Goal: Task Accomplishment & Management: Manage account settings

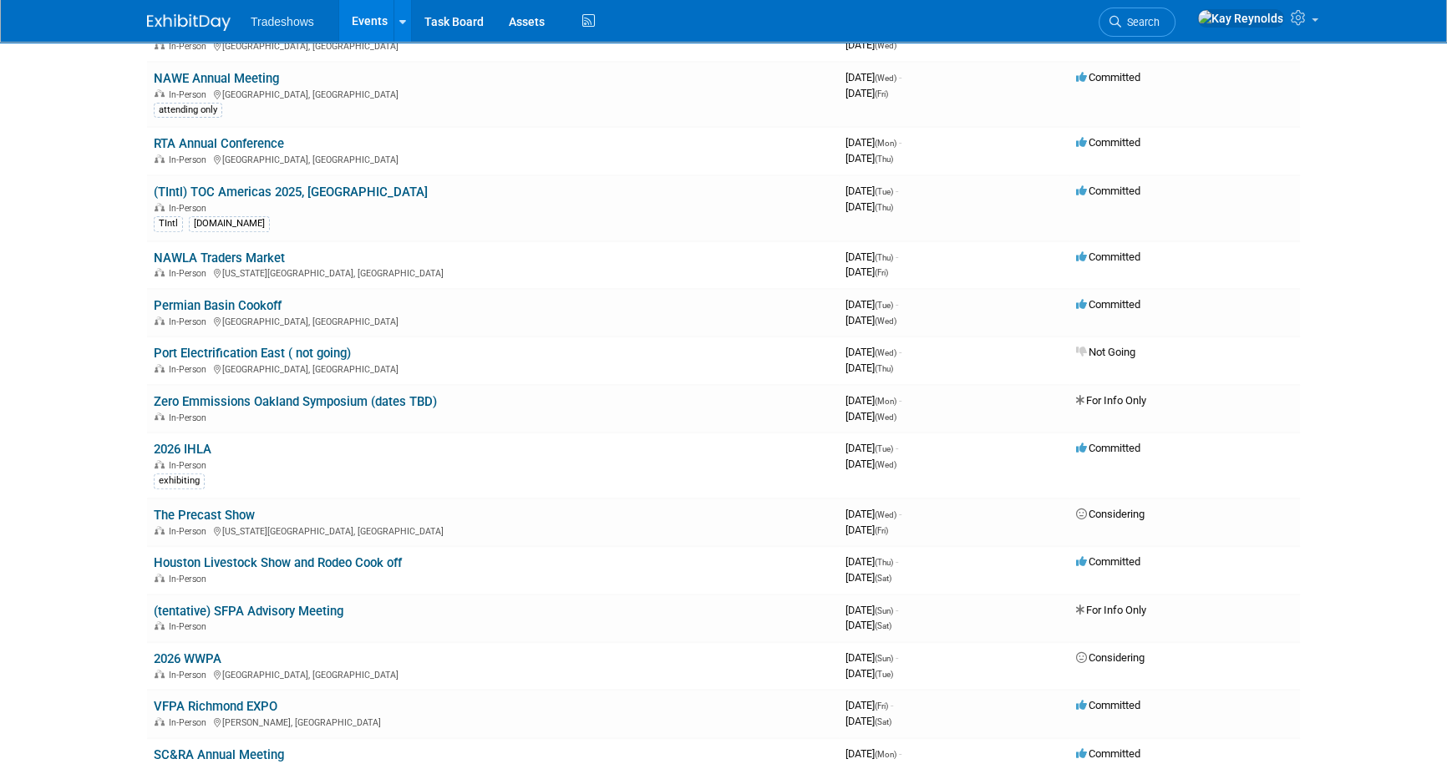
scroll to position [607, 0]
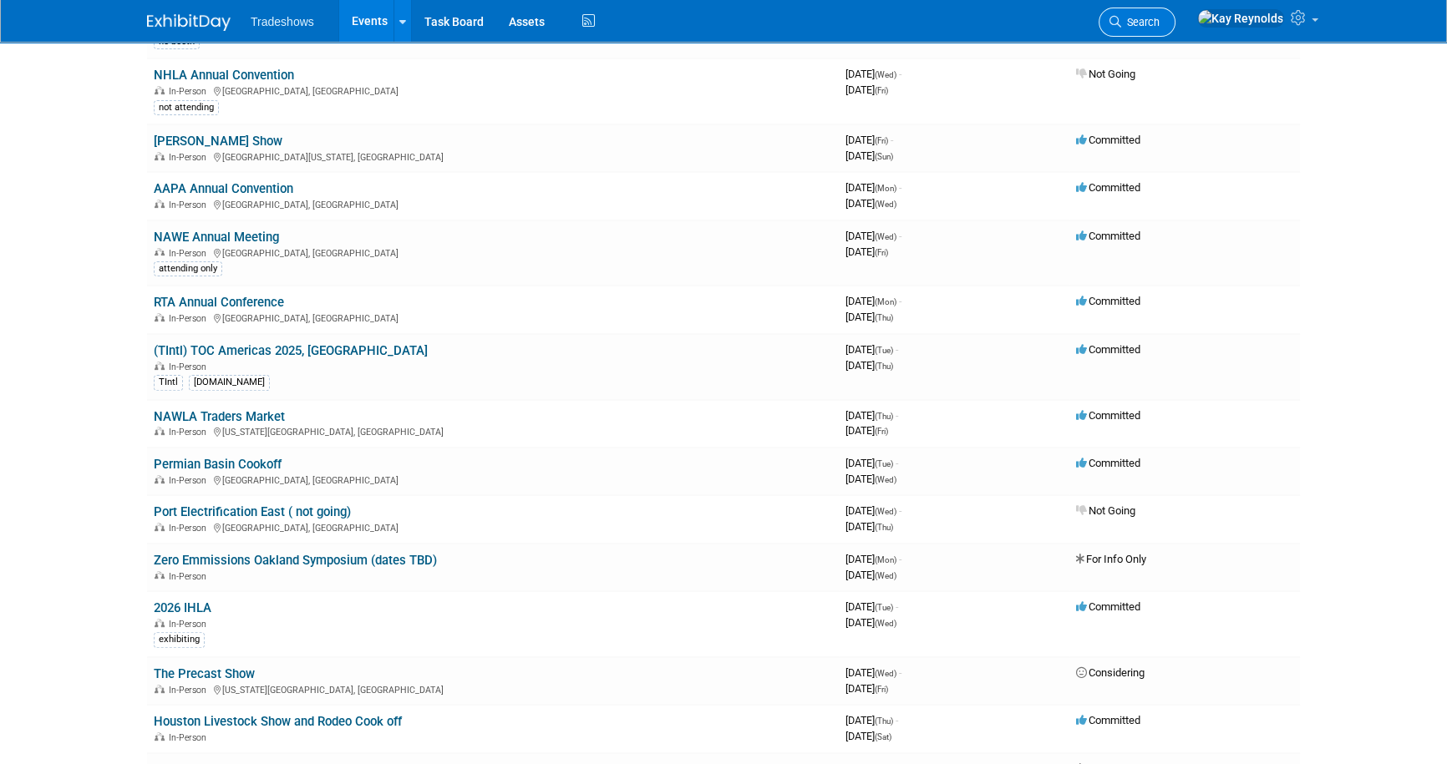
click at [1160, 17] on span "Search" at bounding box center [1140, 22] width 38 height 13
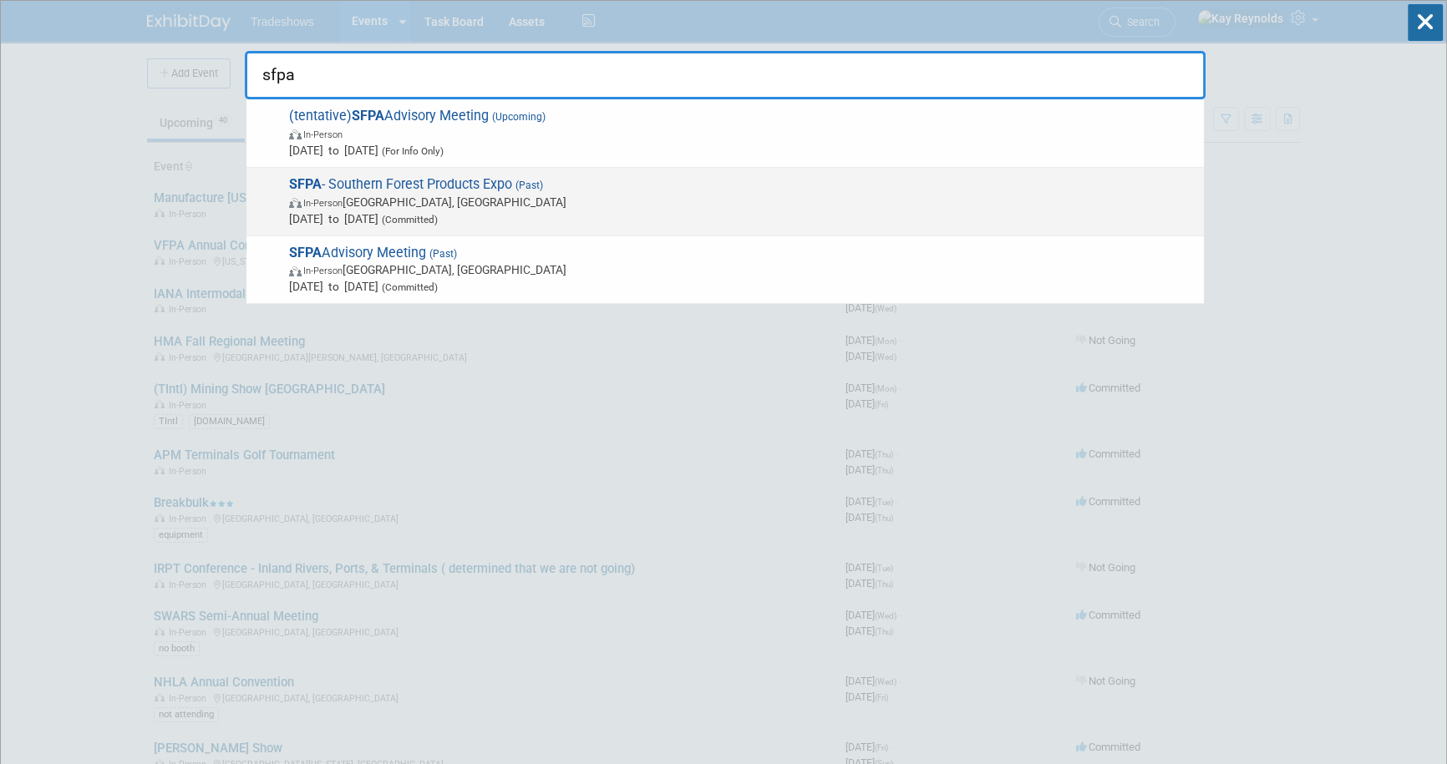
type input "sfpa"
click at [353, 194] on span "In-Person Nashville, TN" at bounding box center [742, 202] width 906 height 17
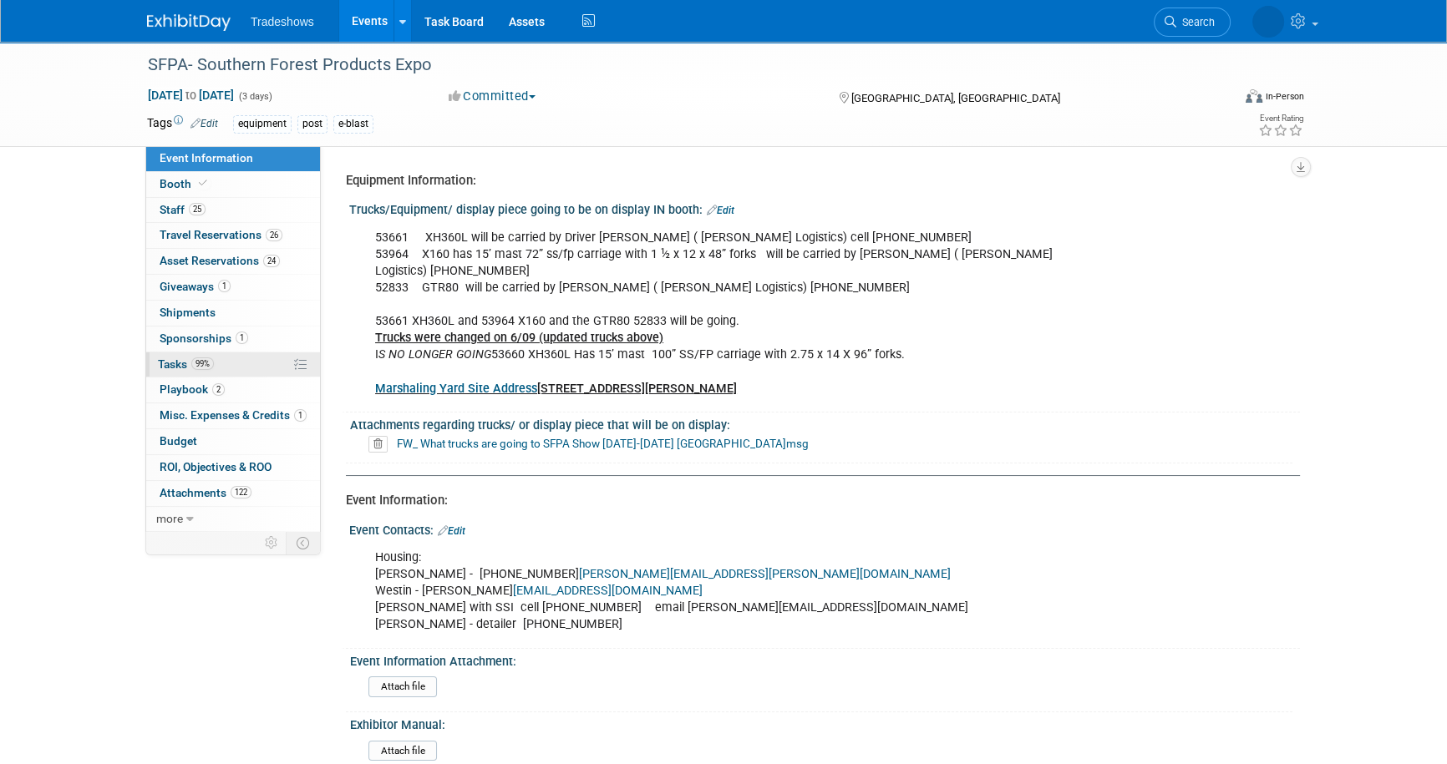
click at [170, 355] on link "99% Tasks 99%" at bounding box center [233, 365] width 174 height 25
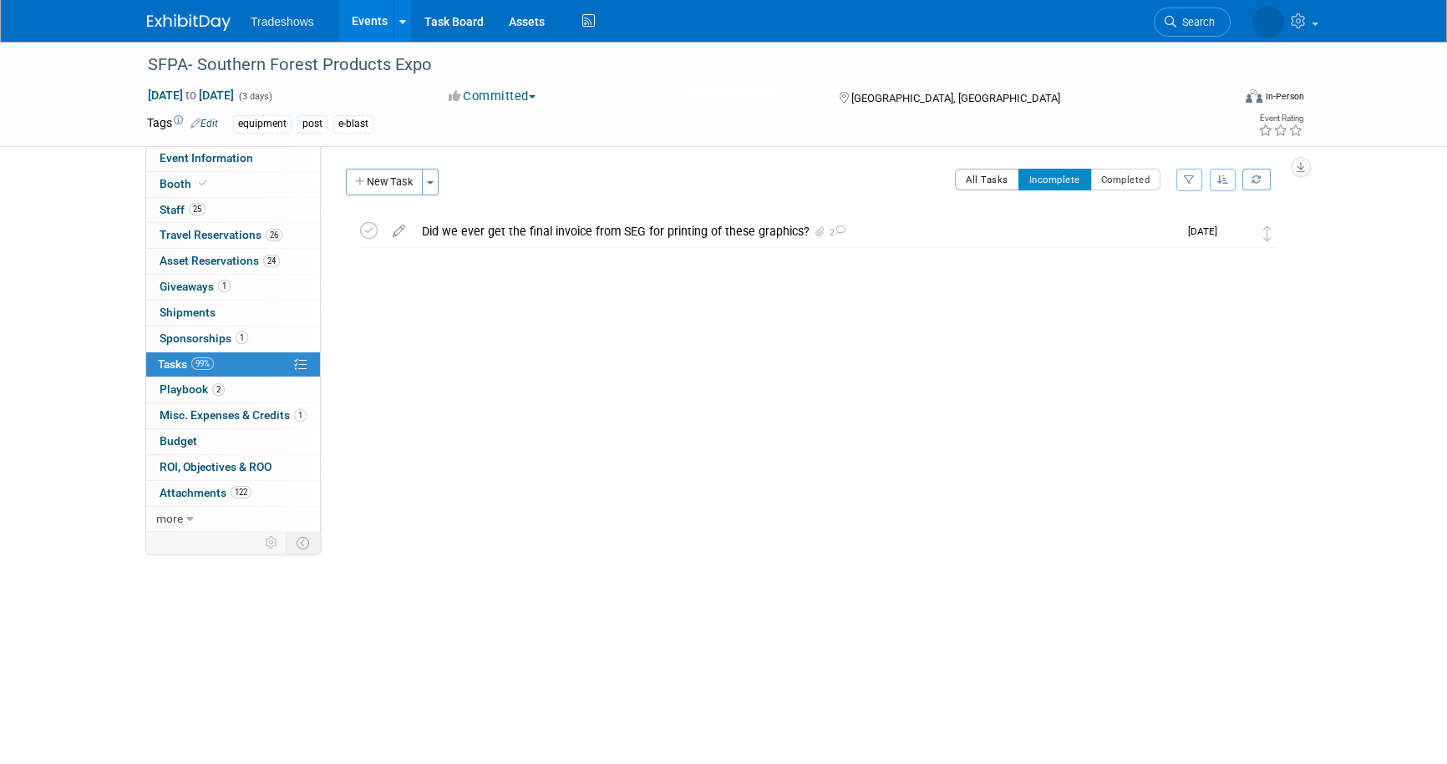
click at [995, 189] on button "All Tasks" at bounding box center [987, 180] width 64 height 22
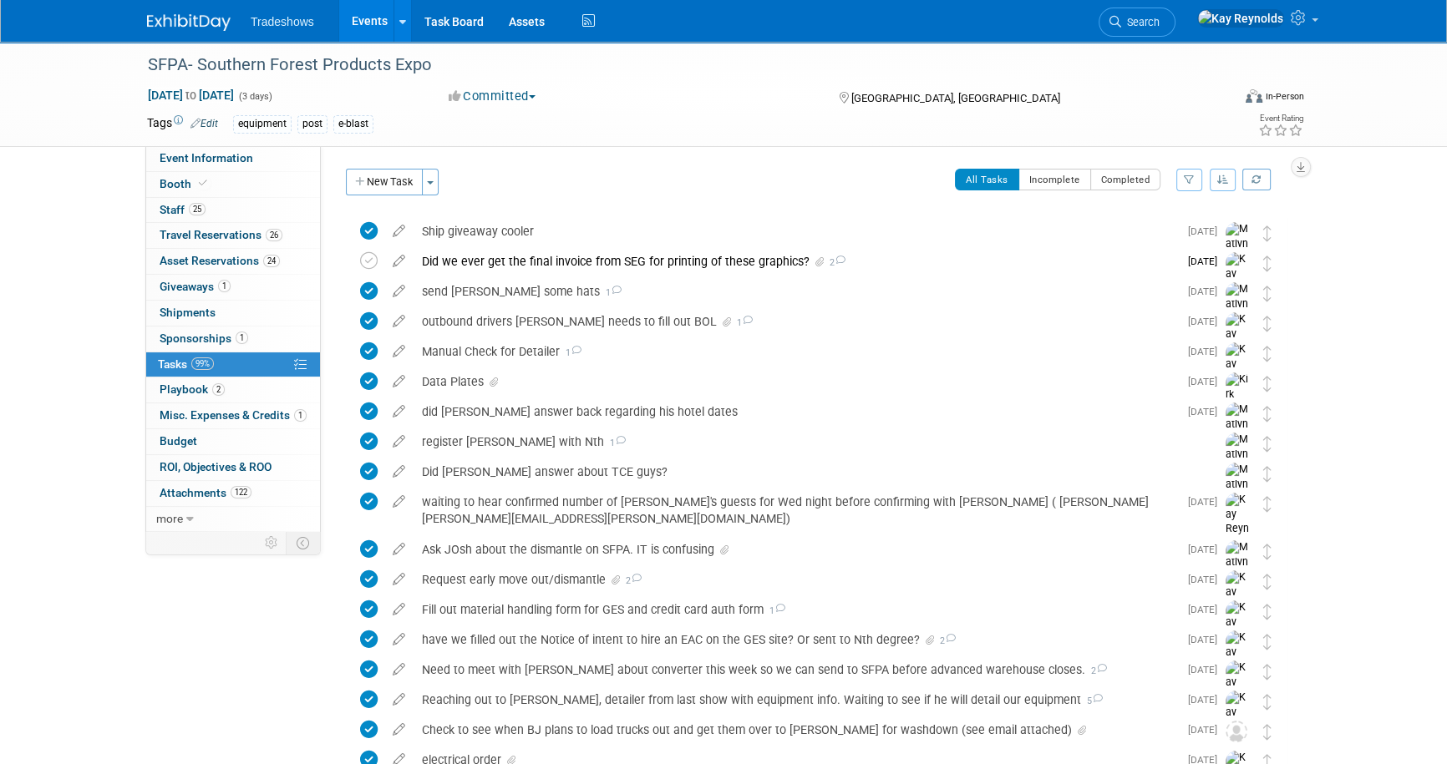
click at [1149, 116] on div "Event Rating" at bounding box center [1217, 126] width 197 height 29
click at [368, 185] on button "New Task" at bounding box center [384, 182] width 77 height 27
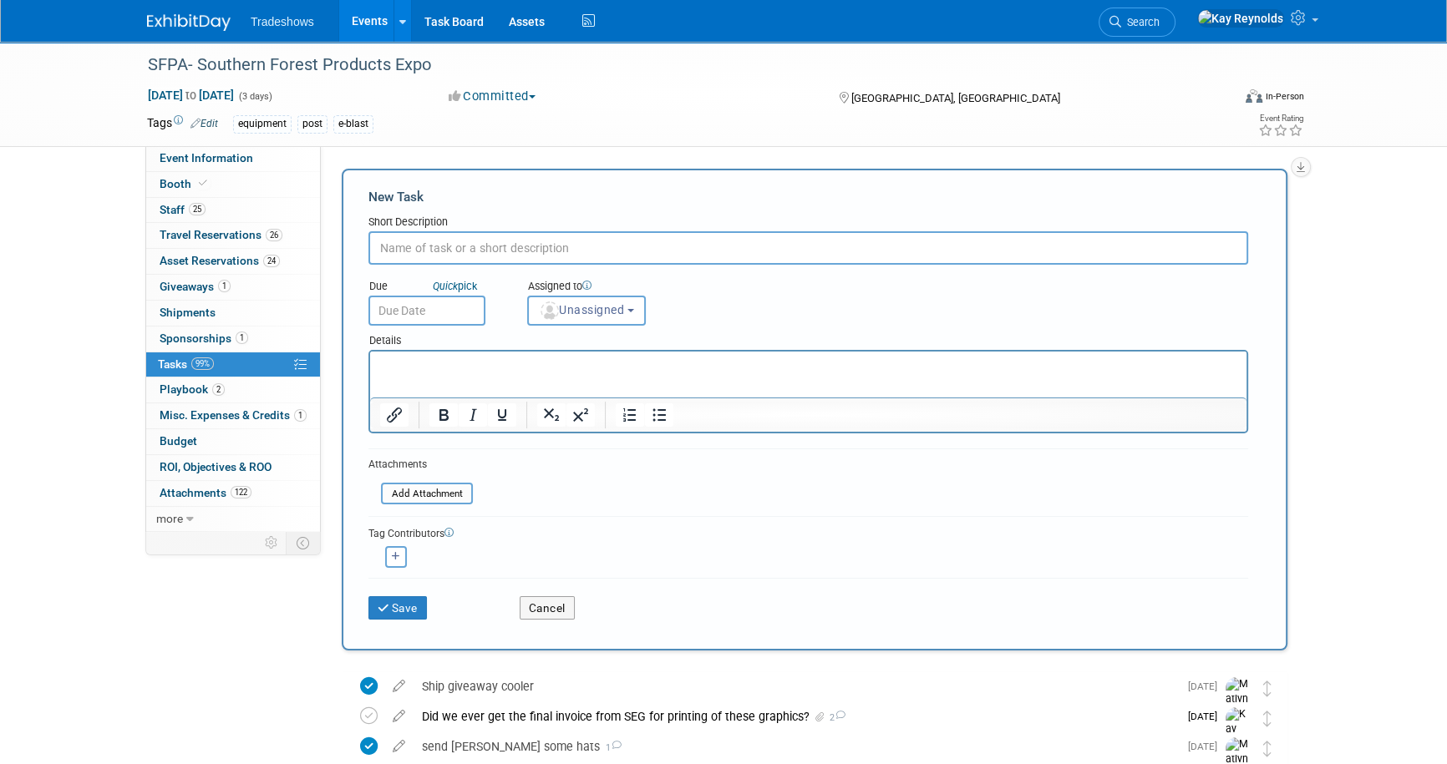
click at [402, 251] on input "text" at bounding box center [808, 247] width 880 height 33
type input "M"
type input "I just found a card in my phone keeper and he wanted us to send some items for …"
click at [407, 315] on input "text" at bounding box center [426, 311] width 117 height 30
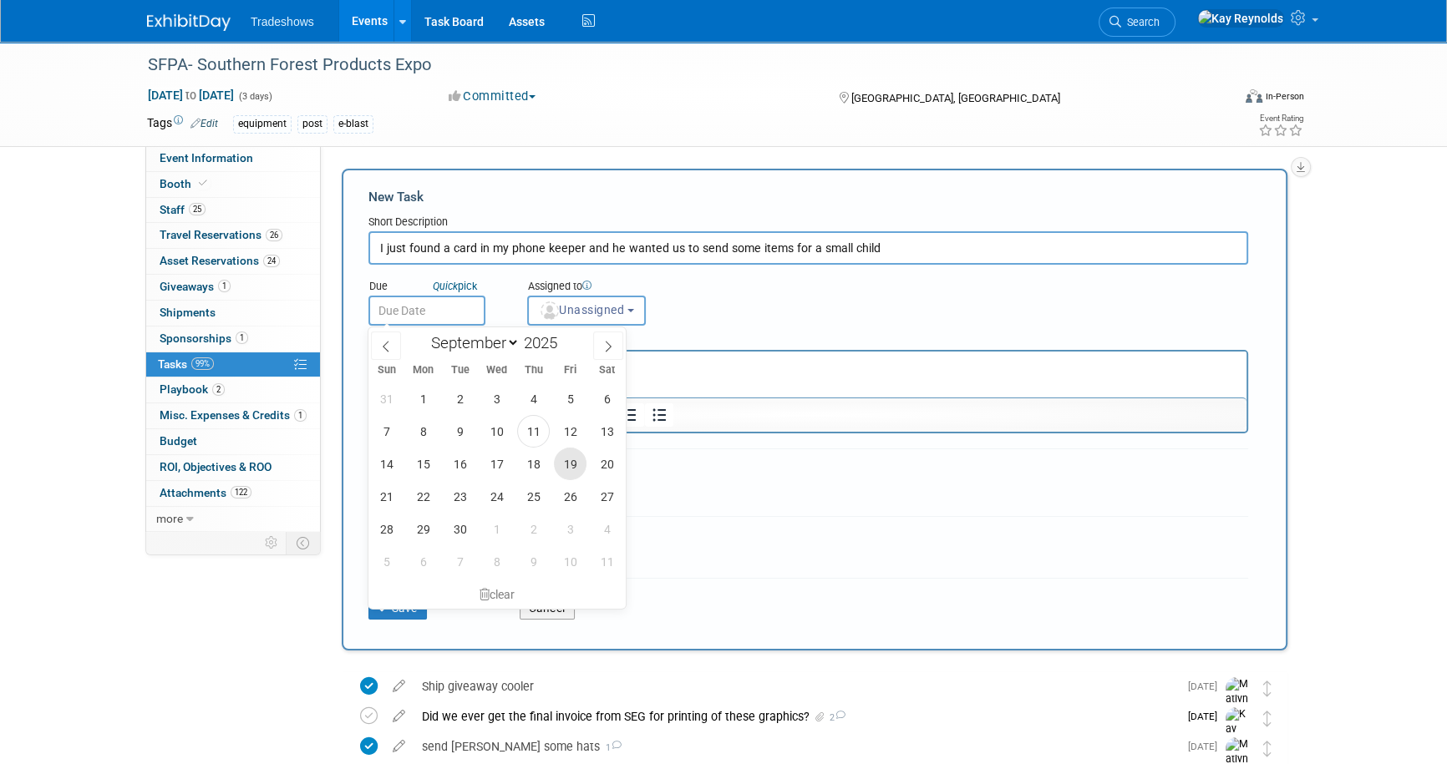
click at [571, 468] on span "19" at bounding box center [570, 464] width 33 height 33
type input "Sep 19, 2025"
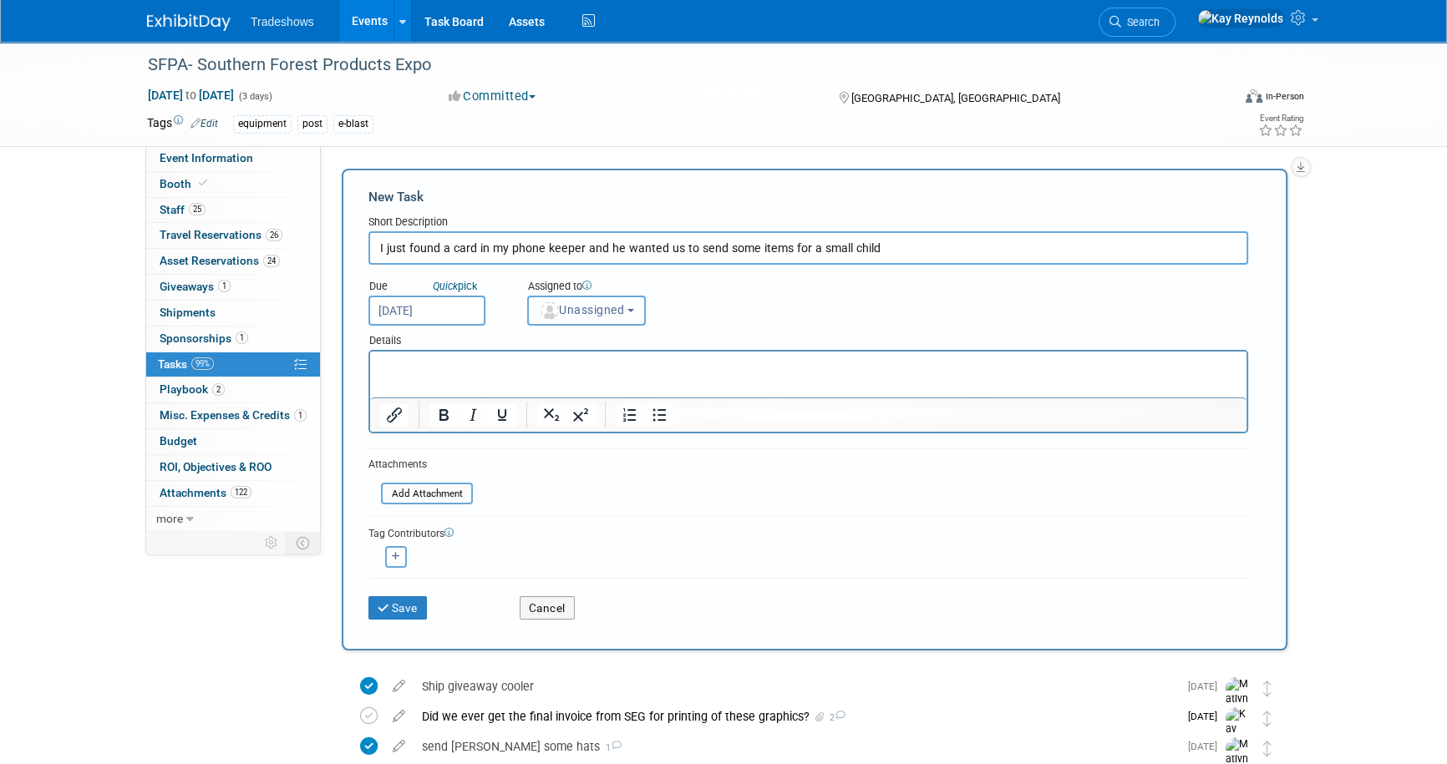
click at [585, 312] on span "Unassigned" at bounding box center [581, 309] width 85 height 13
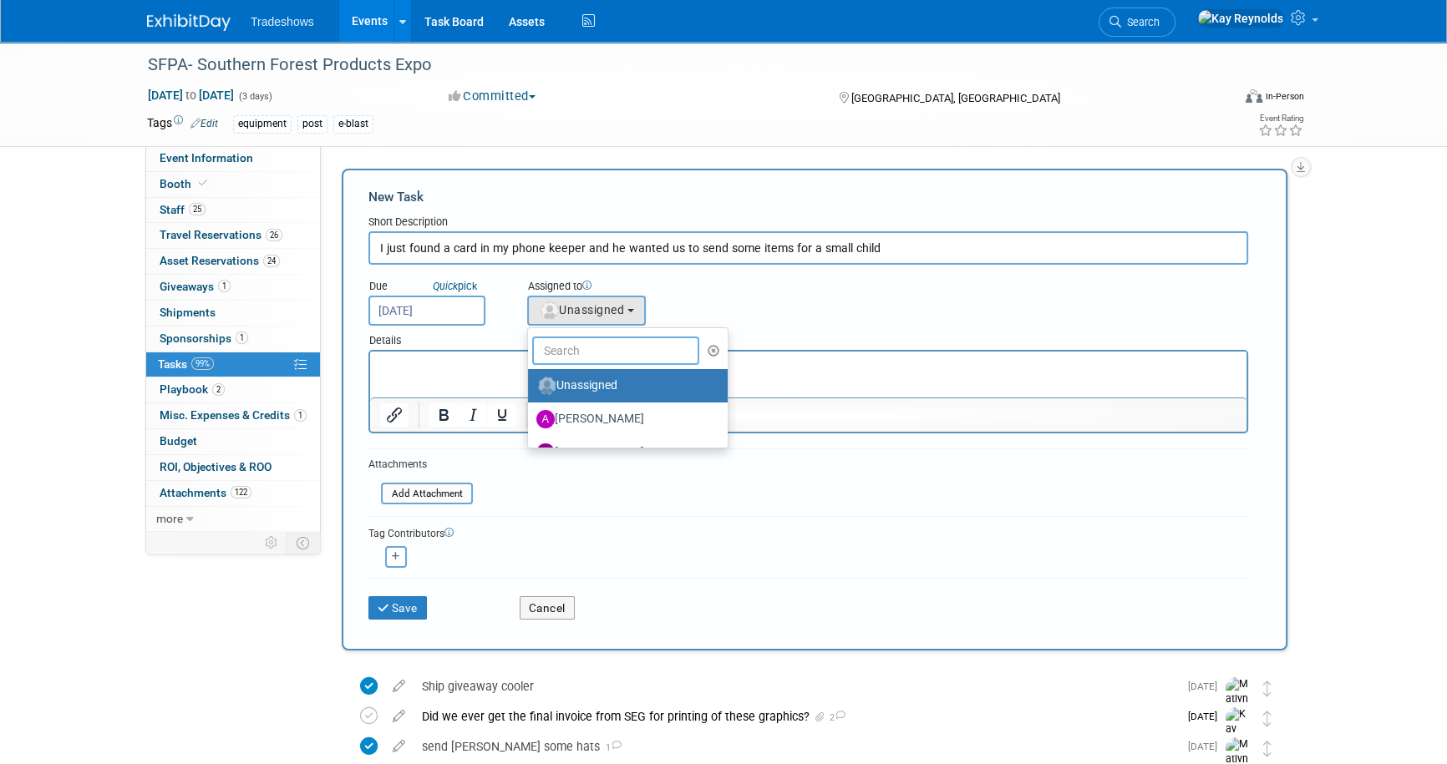
click at [567, 360] on input "text" at bounding box center [615, 351] width 167 height 28
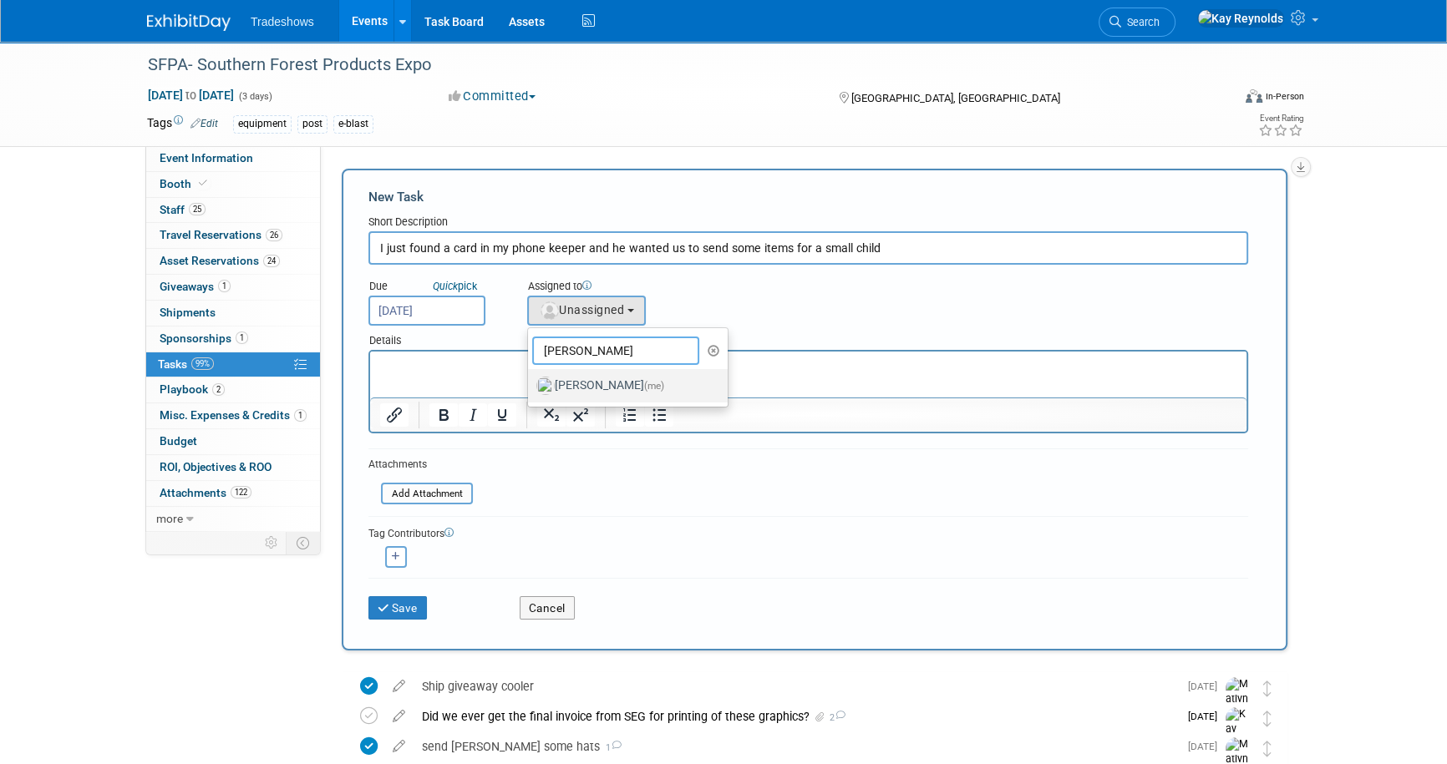
type input "Kay"
click at [576, 380] on label "Kay Reynolds (me)" at bounding box center [623, 386] width 175 height 27
click at [530, 380] on input "Kay Reynolds (me)" at bounding box center [525, 383] width 11 height 11
select select "5e9256d4-eeb1-4d7e-ac69-1857632dd0f4"
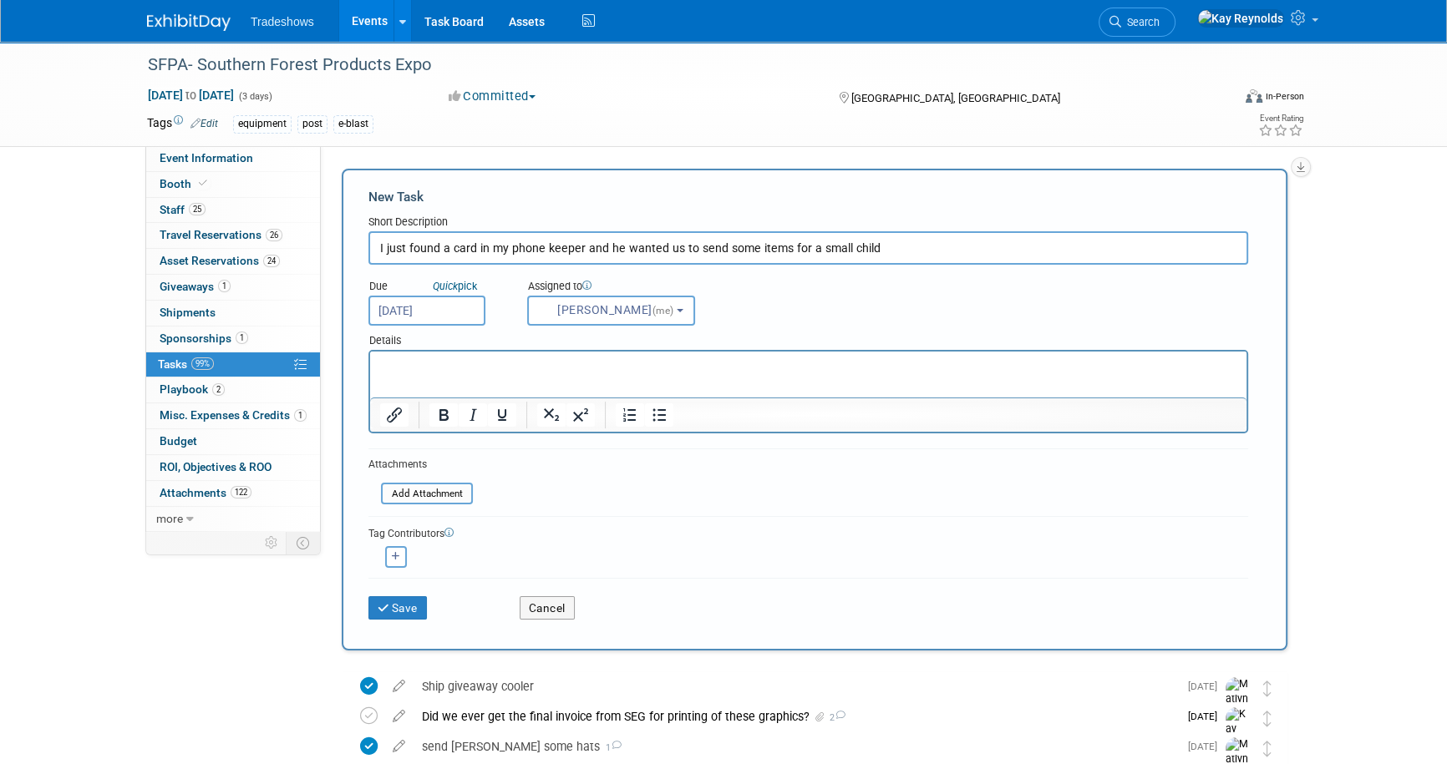
click at [896, 245] on input "I just found a card in my phone keeper and he wanted us to send some items for …" at bounding box center [808, 247] width 880 height 33
type input "I just found a card in my phone keeper and he wanted us to send some items for …"
click at [432, 372] on p "Rich Text Area. Press ALT-0 for help." at bounding box center [808, 366] width 857 height 17
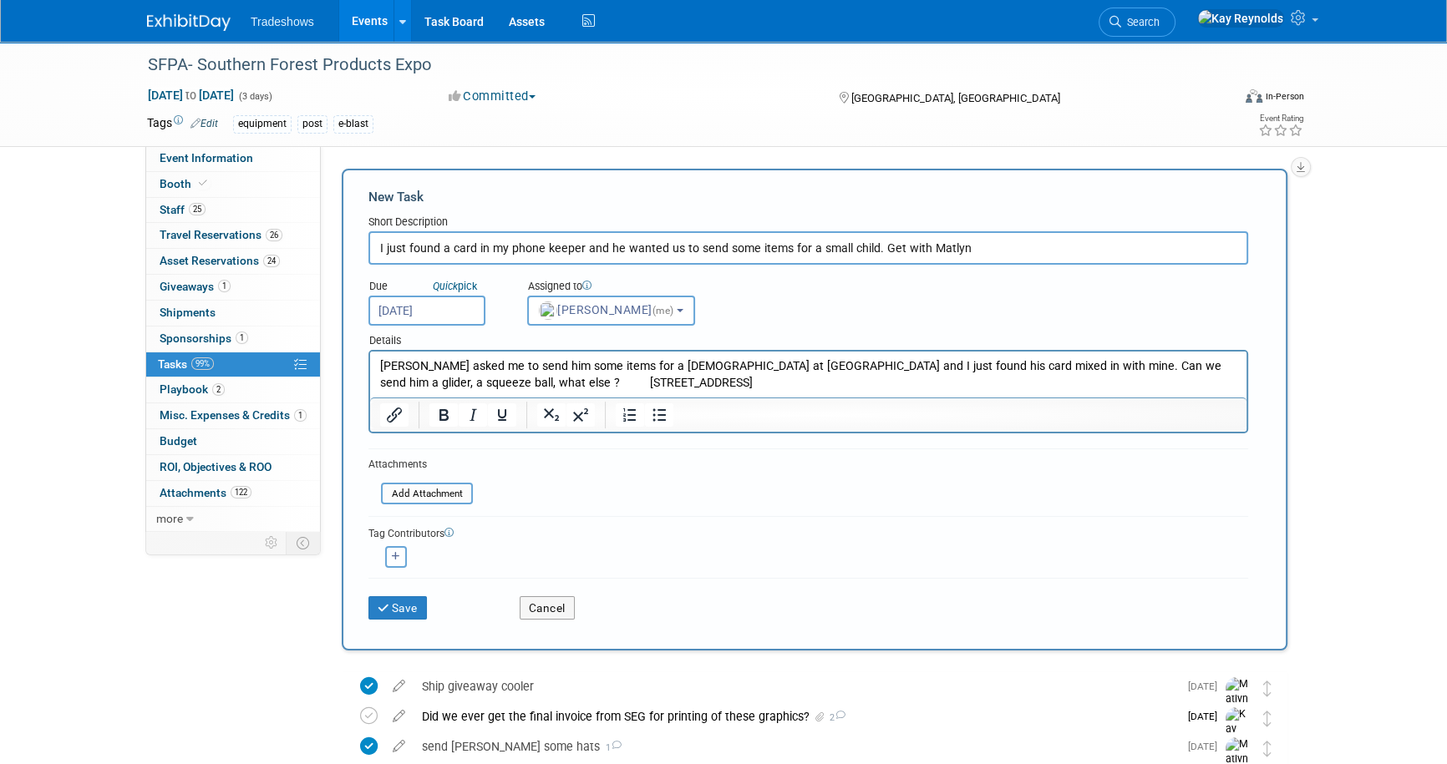
click at [394, 552] on icon "button" at bounding box center [396, 556] width 8 height 9
select select
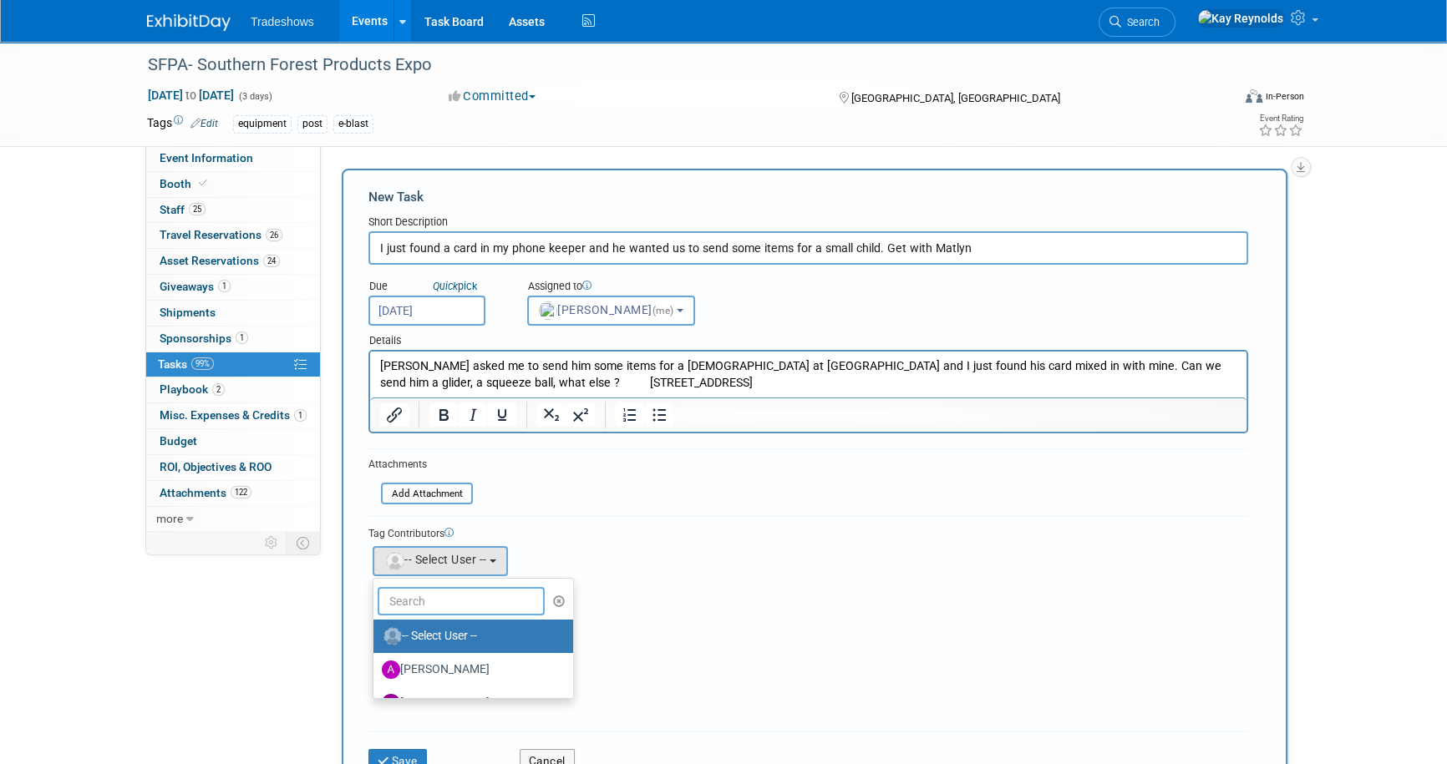
click at [413, 605] on input "text" at bounding box center [461, 601] width 167 height 28
type input "mat"
click at [440, 637] on label "[PERSON_NAME]" at bounding box center [469, 636] width 175 height 27
click at [376, 637] on input "[PERSON_NAME]" at bounding box center [370, 634] width 11 height 11
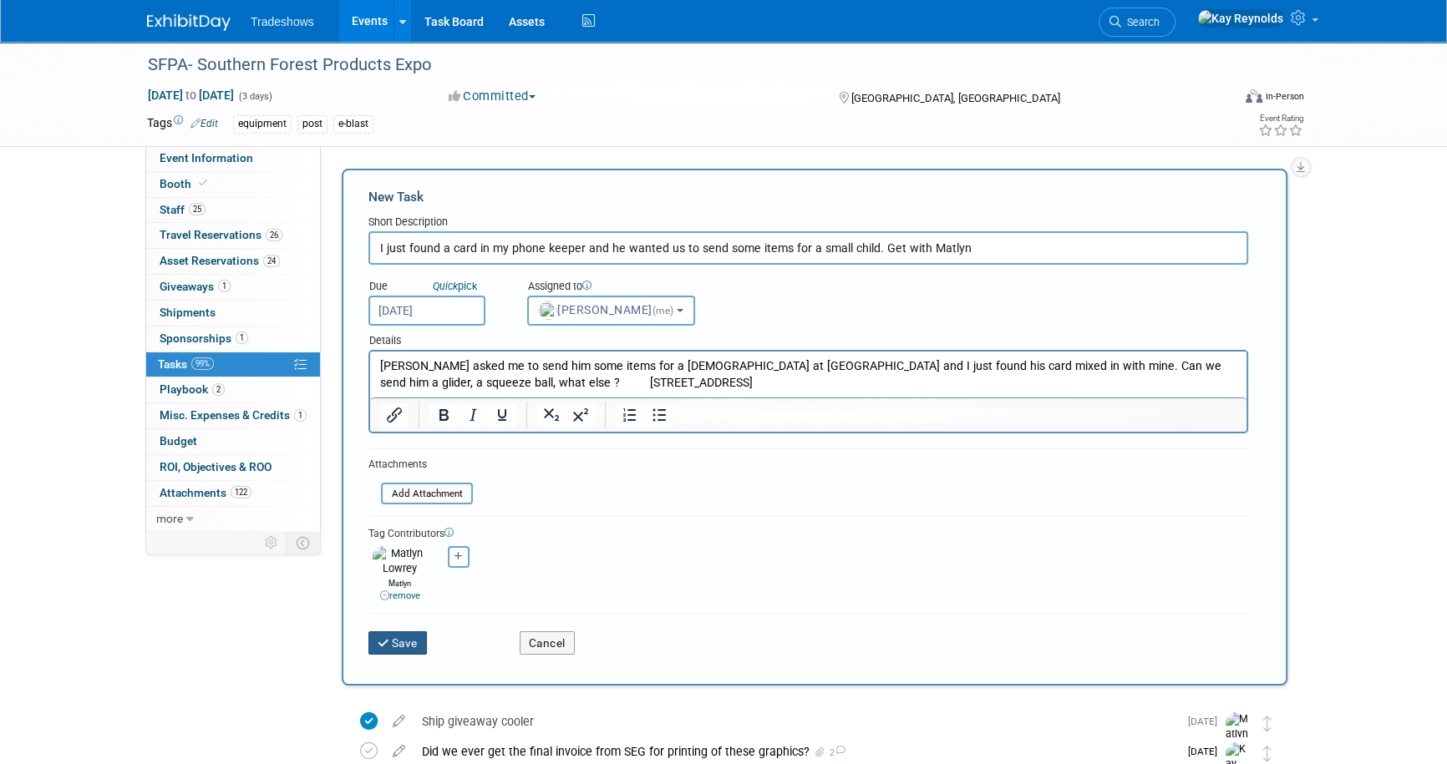
click at [390, 635] on button "Save" at bounding box center [397, 643] width 58 height 23
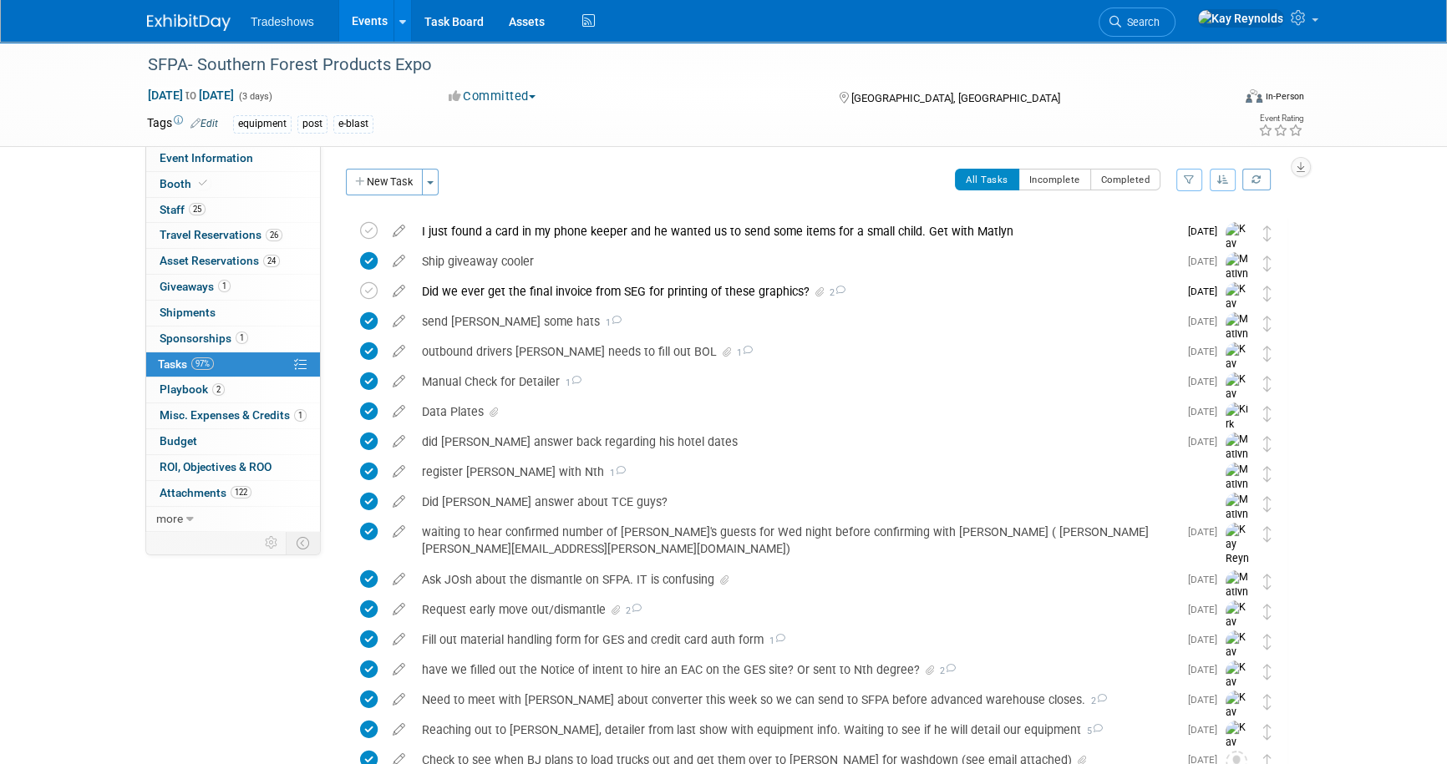
click at [952, 89] on div "[GEOGRAPHIC_DATA], [GEOGRAPHIC_DATA]" at bounding box center [971, 97] width 271 height 20
click at [1160, 23] on span "Search" at bounding box center [1140, 22] width 38 height 13
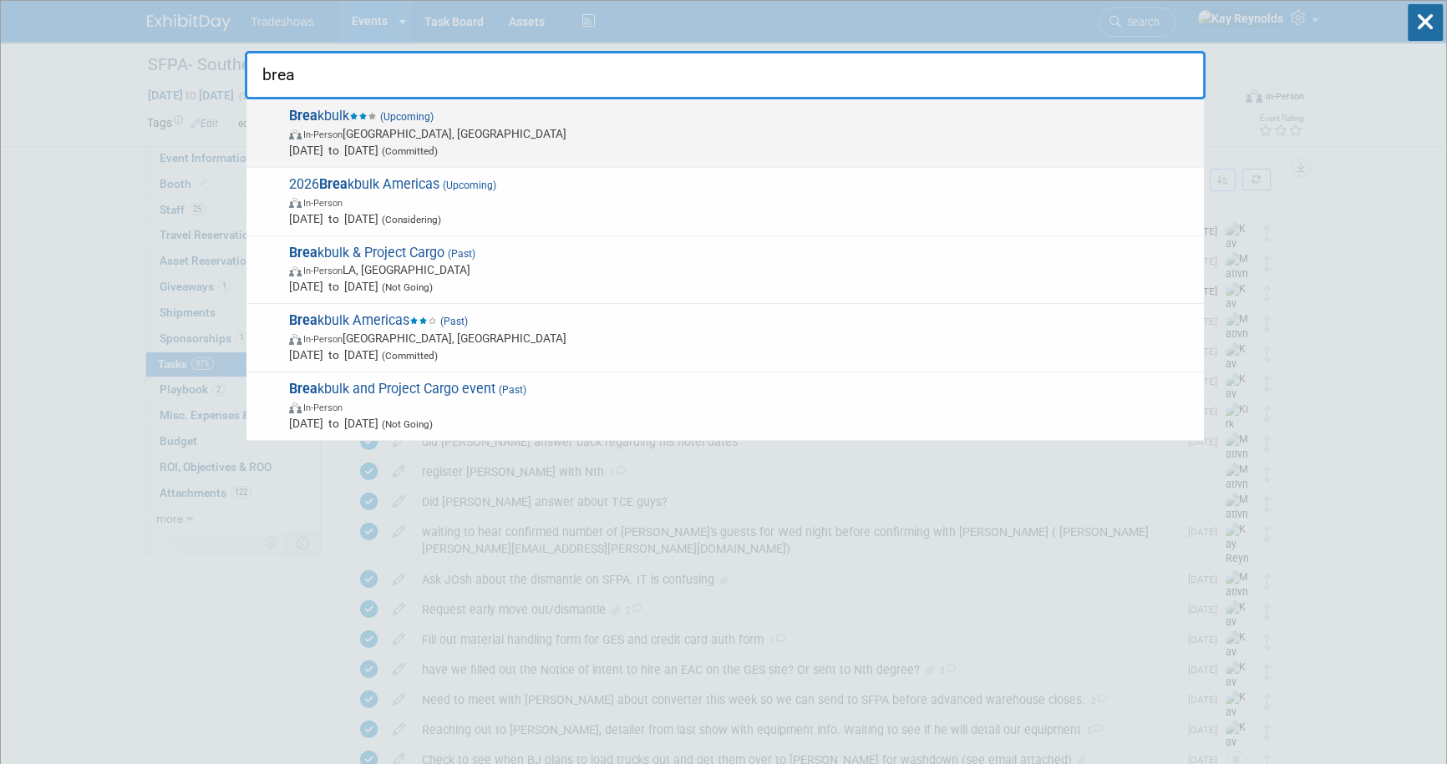
type input "brea"
click at [367, 127] on span "In-Person Houston, TX" at bounding box center [742, 133] width 906 height 17
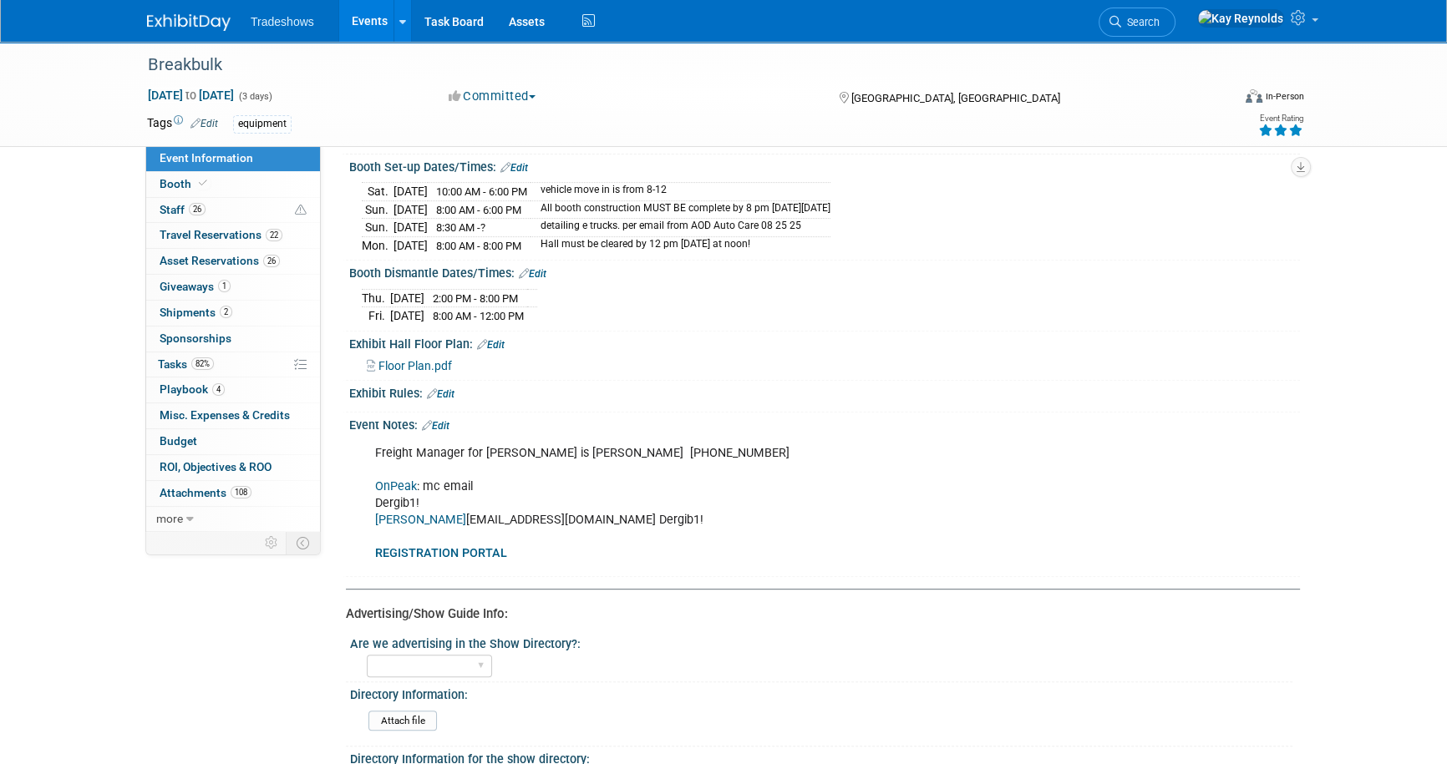
scroll to position [835, 0]
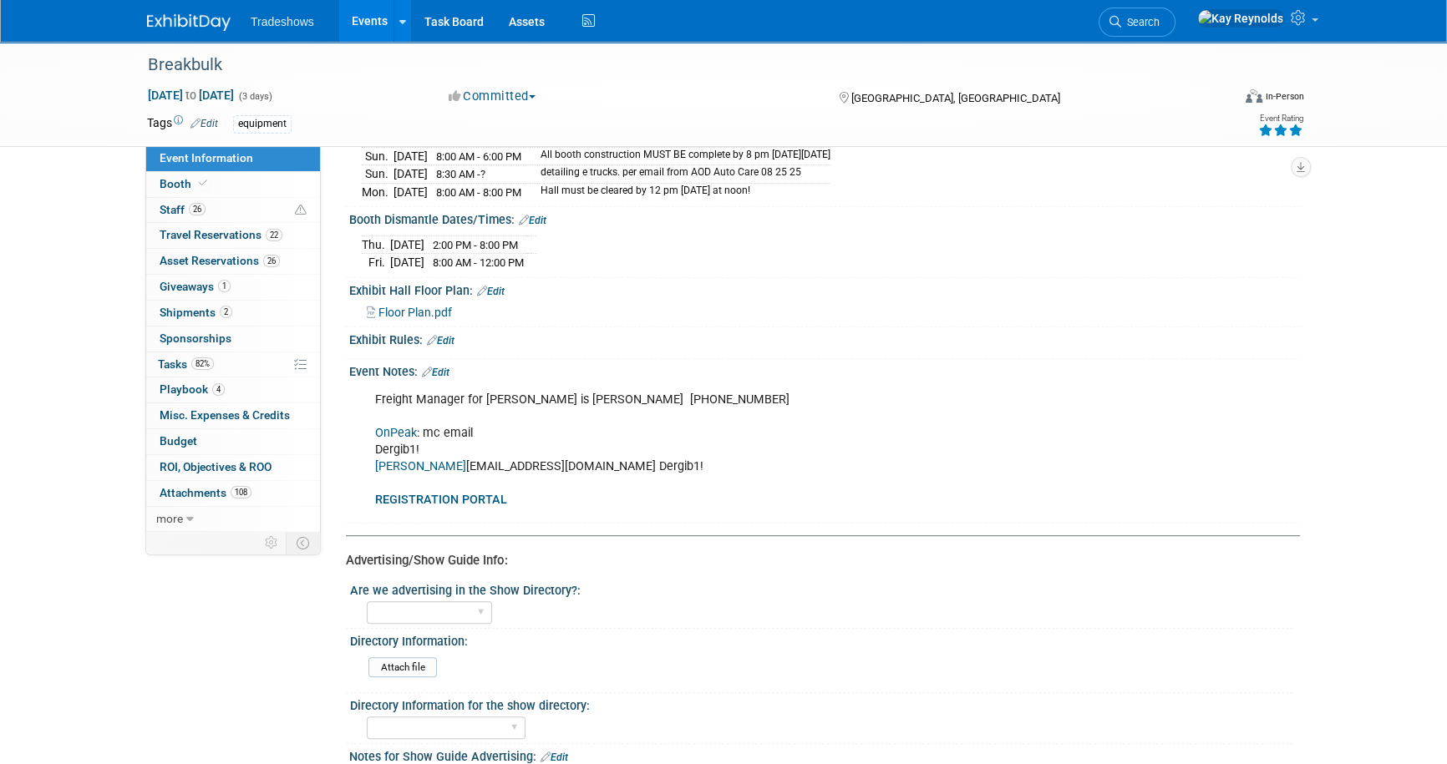
click at [383, 459] on link "[PERSON_NAME]" at bounding box center [420, 466] width 91 height 14
